Goal: Transaction & Acquisition: Book appointment/travel/reservation

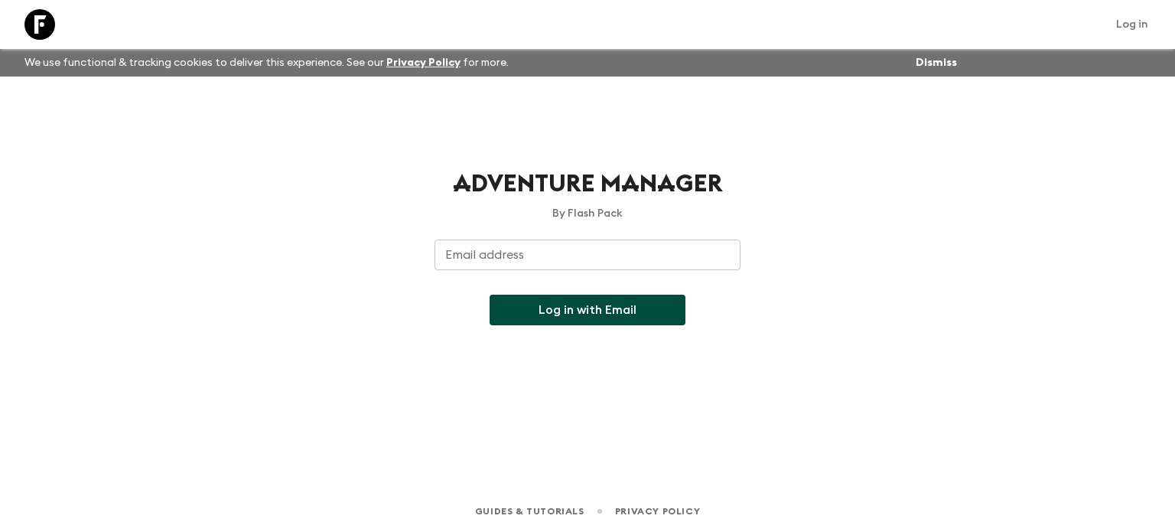
click at [503, 251] on input "Email address" at bounding box center [588, 254] width 306 height 31
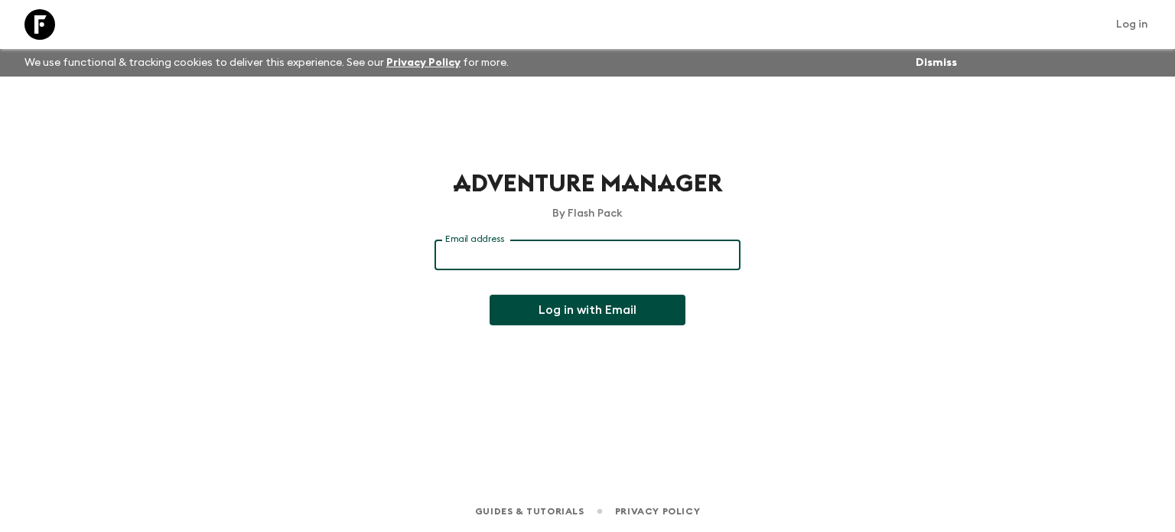
type input "[EMAIL_ADDRESS][DOMAIN_NAME]"
click at [560, 317] on button "Log in with Email" at bounding box center [588, 310] width 196 height 31
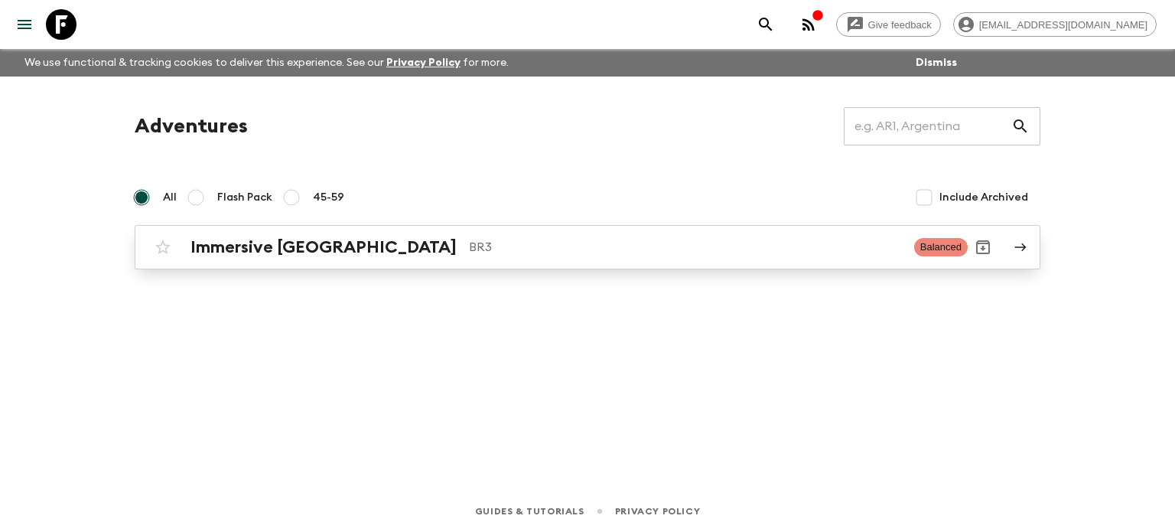
click at [266, 239] on h2 "Immersive [GEOGRAPHIC_DATA]" at bounding box center [323, 247] width 266 height 20
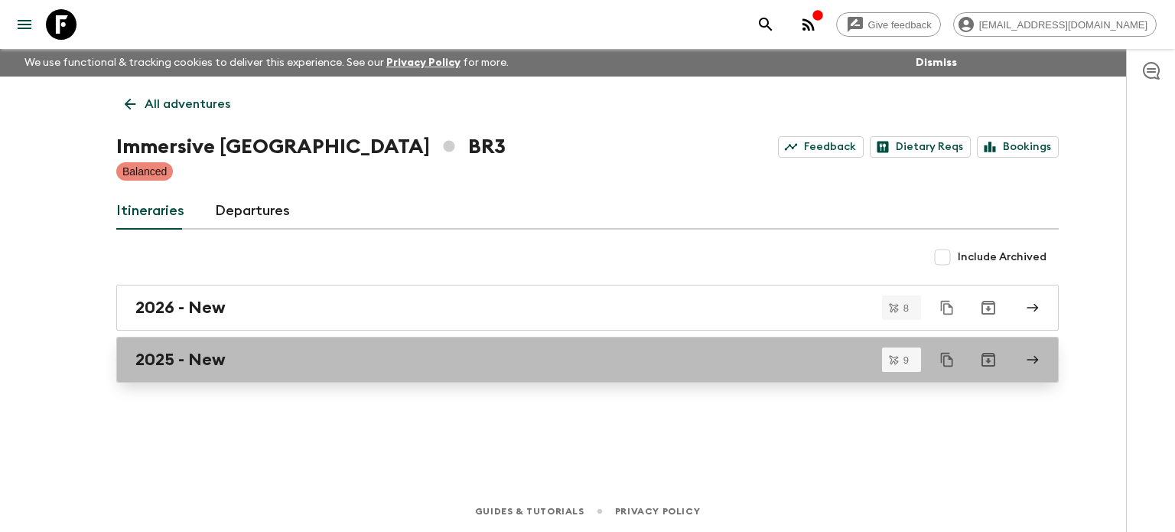
click at [170, 358] on h2 "2025 - New" at bounding box center [180, 360] width 90 height 20
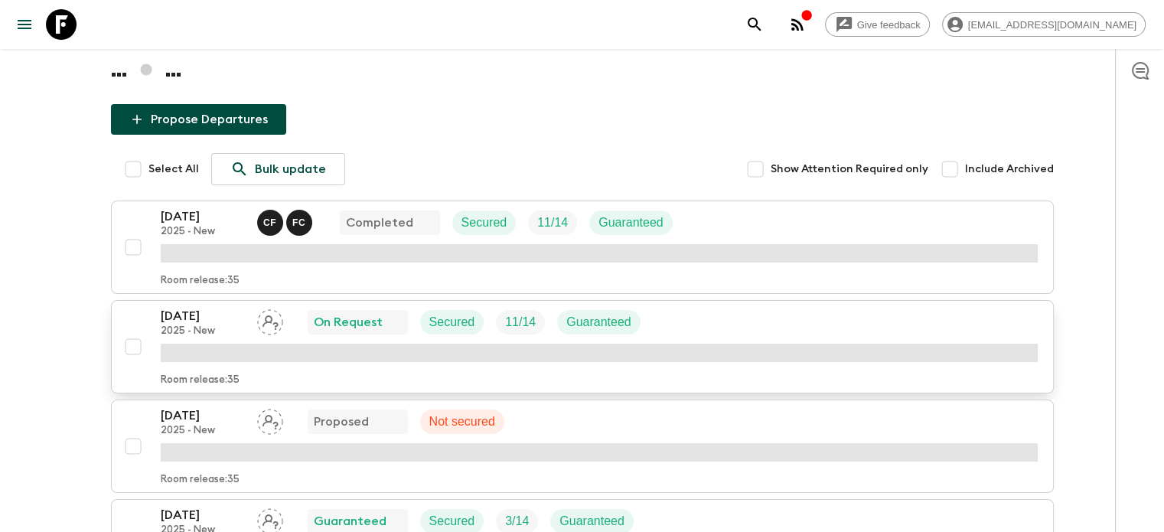
scroll to position [153, 0]
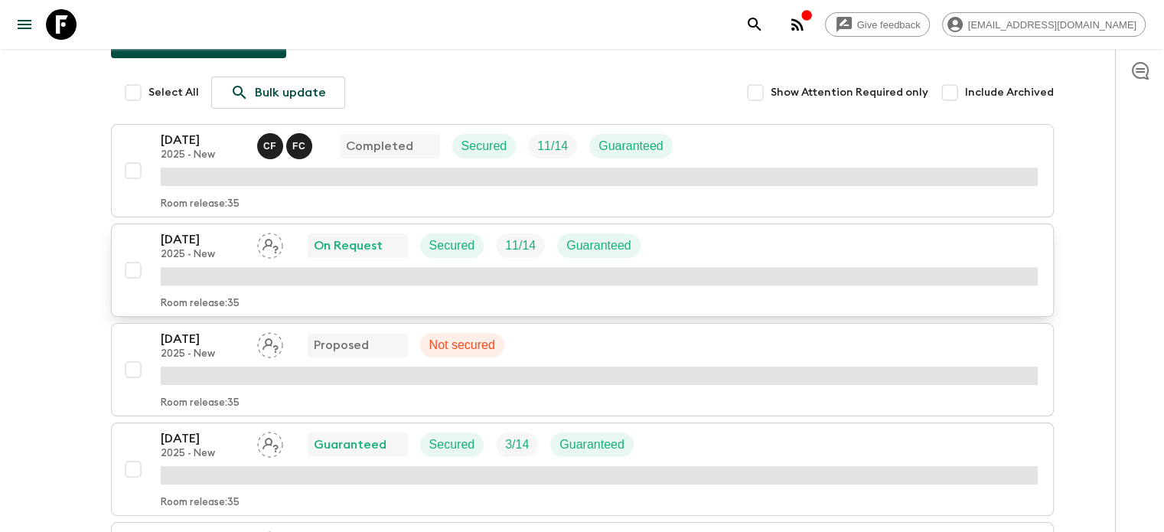
click at [129, 268] on input "checkbox" at bounding box center [133, 270] width 31 height 31
checkbox input "true"
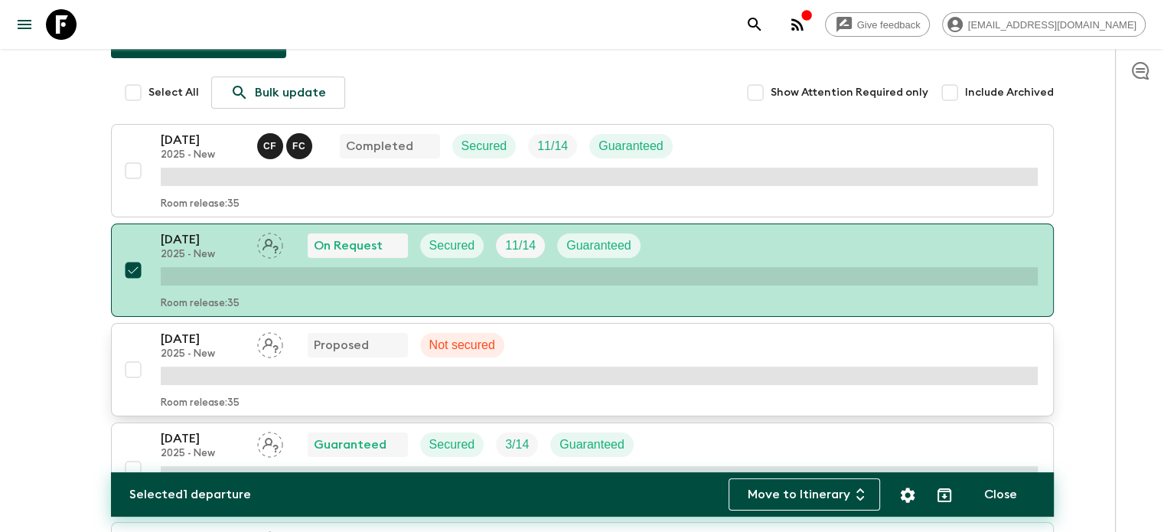
scroll to position [15, 0]
